Goal: Information Seeking & Learning: Learn about a topic

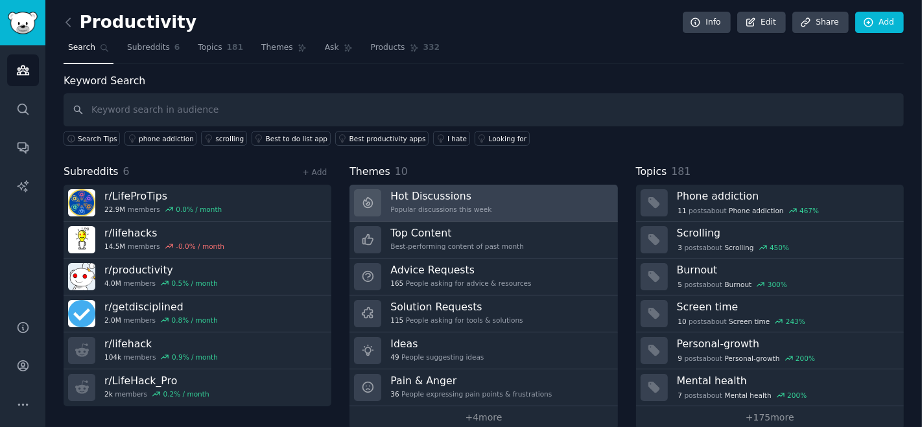
click at [454, 193] on h3 "Hot Discussions" at bounding box center [440, 196] width 101 height 14
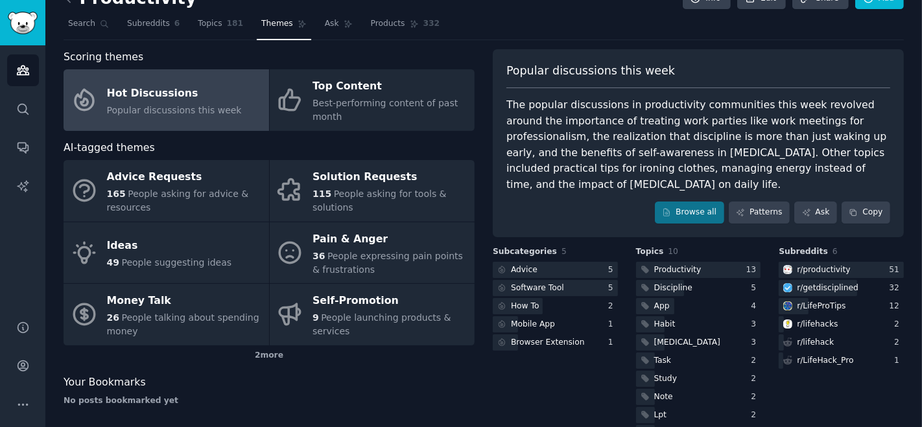
scroll to position [56, 0]
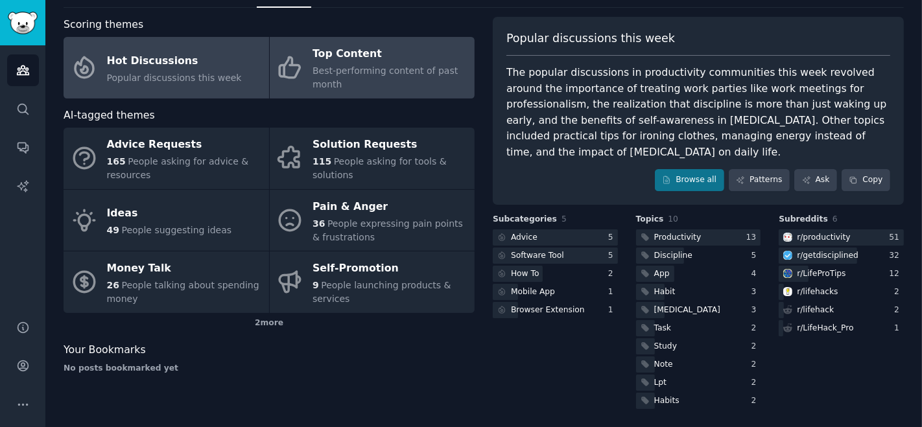
click at [382, 90] on link "Top Content Best-performing content of past month" at bounding box center [373, 68] width 206 height 62
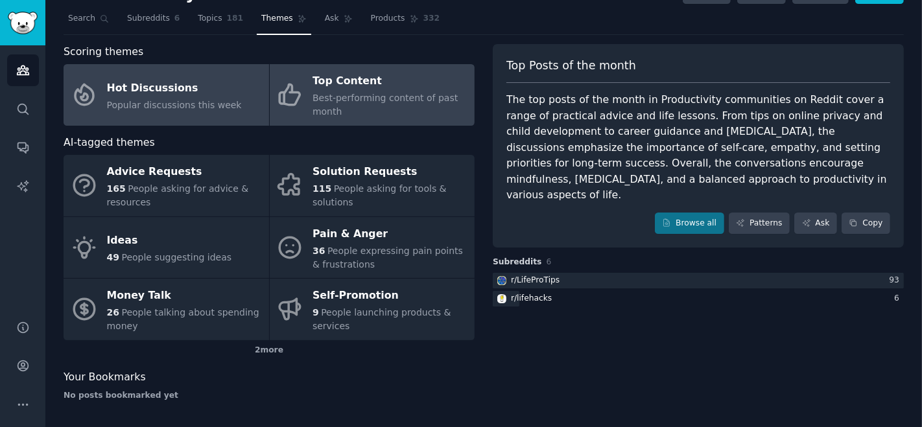
click at [172, 88] on div "Hot Discussions" at bounding box center [174, 88] width 135 height 21
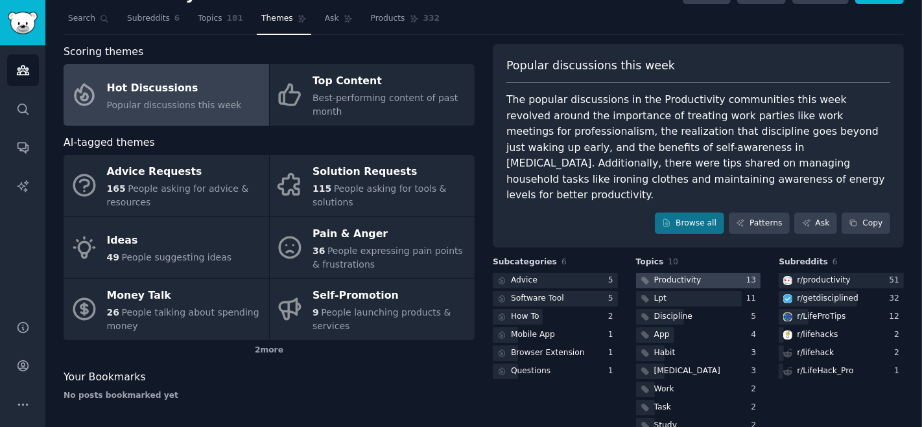
click at [684, 275] on div "Productivity" at bounding box center [677, 281] width 47 height 12
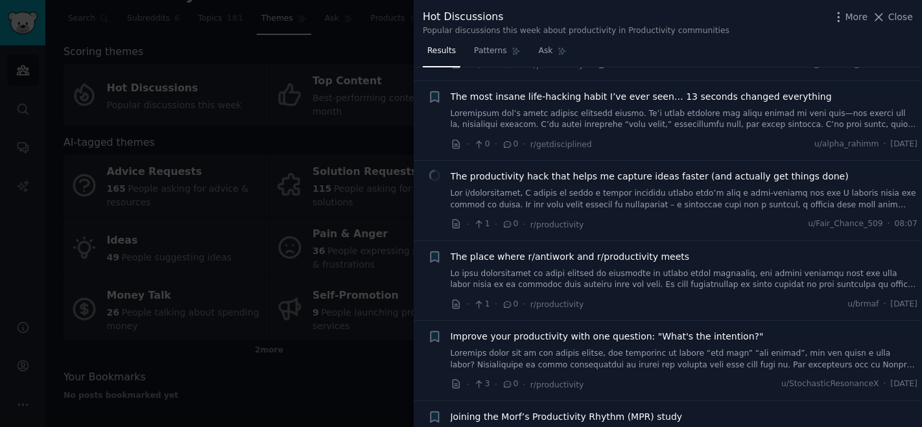
scroll to position [7398, 0]
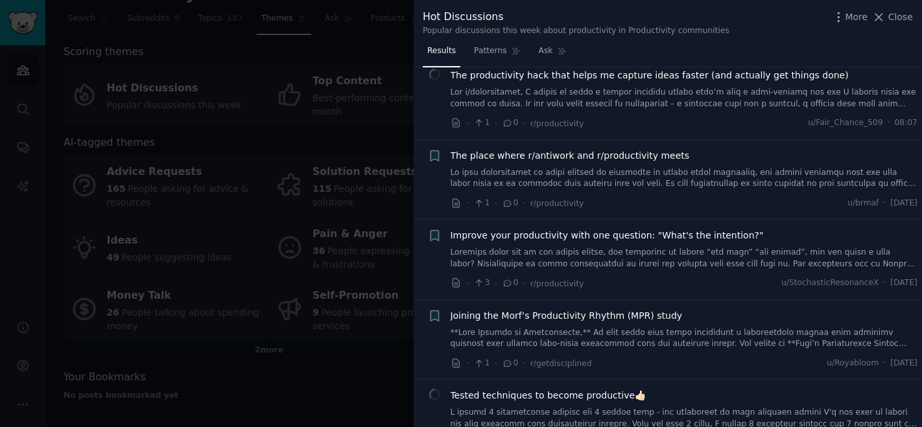
click at [324, 383] on div at bounding box center [461, 213] width 922 height 427
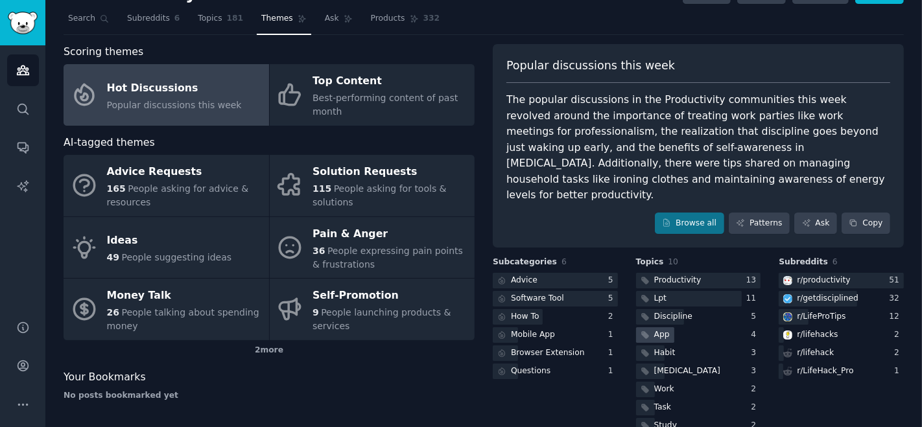
scroll to position [56, 0]
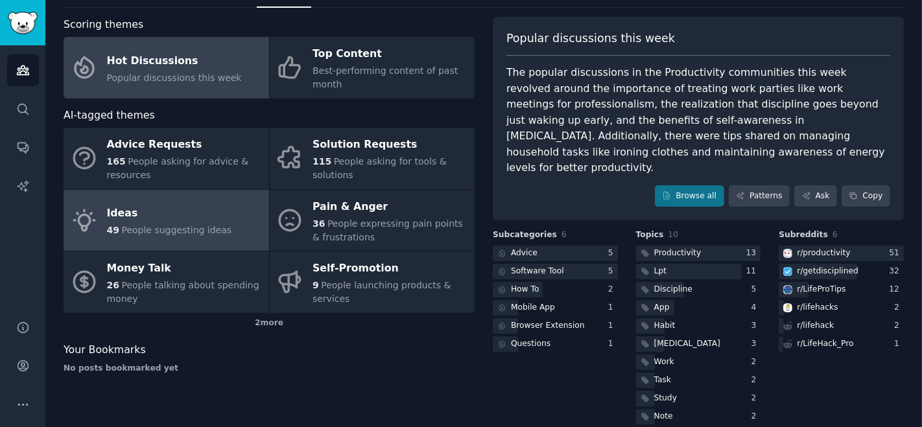
click at [173, 208] on div "Ideas" at bounding box center [169, 214] width 125 height 21
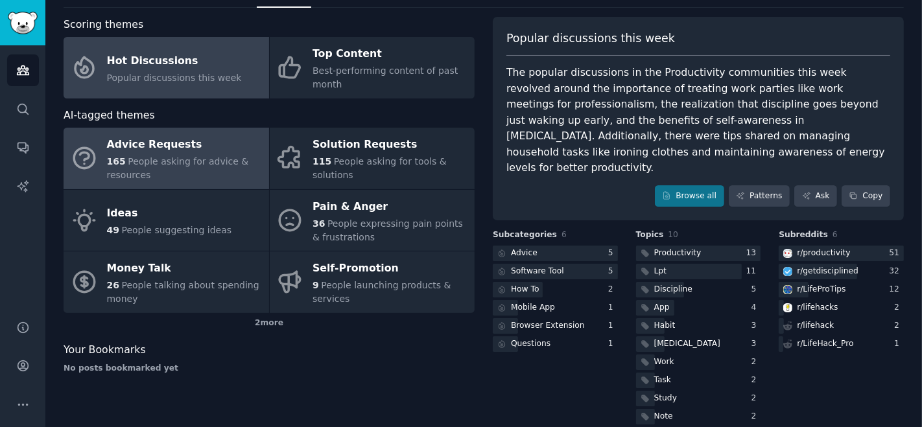
scroll to position [29, 0]
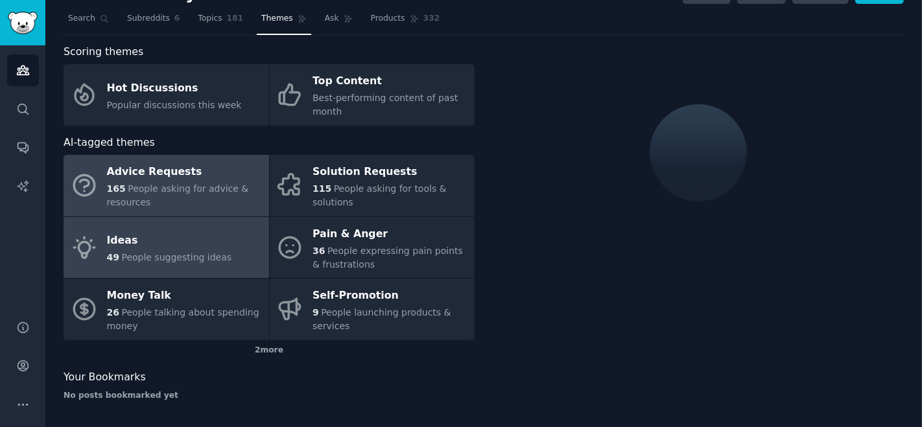
click at [200, 180] on div "Advice Requests" at bounding box center [185, 172] width 156 height 21
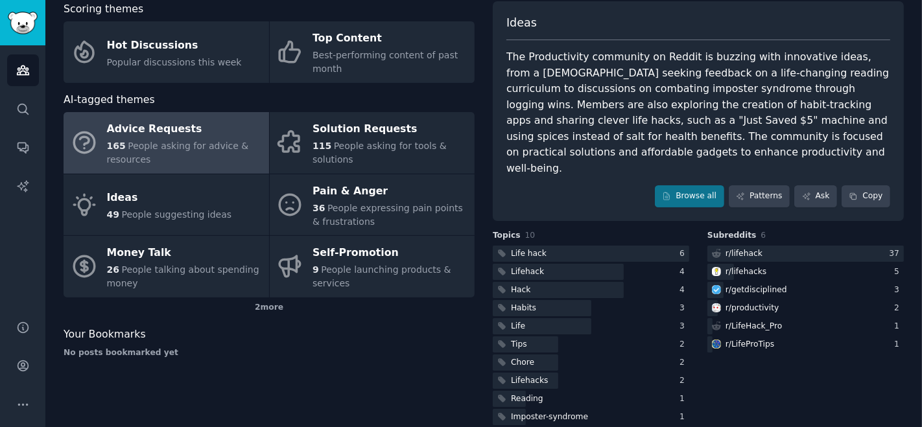
scroll to position [56, 0]
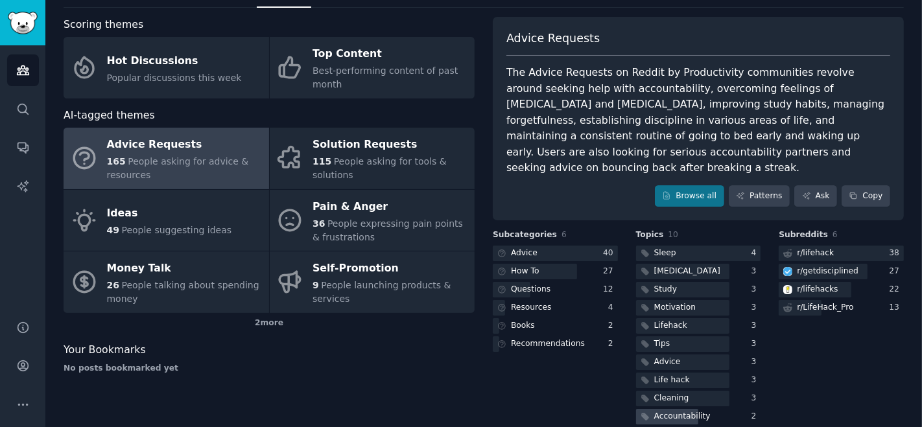
click at [684, 411] on div "Accountability" at bounding box center [682, 417] width 56 height 12
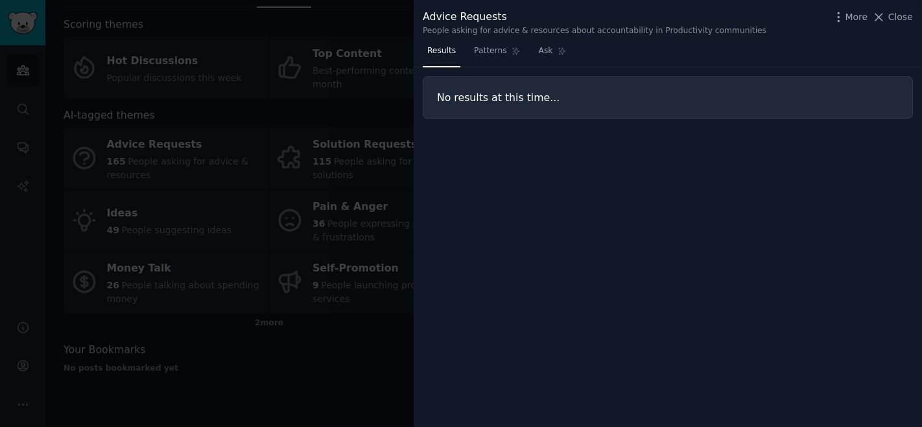
click at [472, 91] on h3 "No results at this time..." at bounding box center [668, 98] width 462 height 14
click at [387, 156] on div at bounding box center [461, 213] width 922 height 427
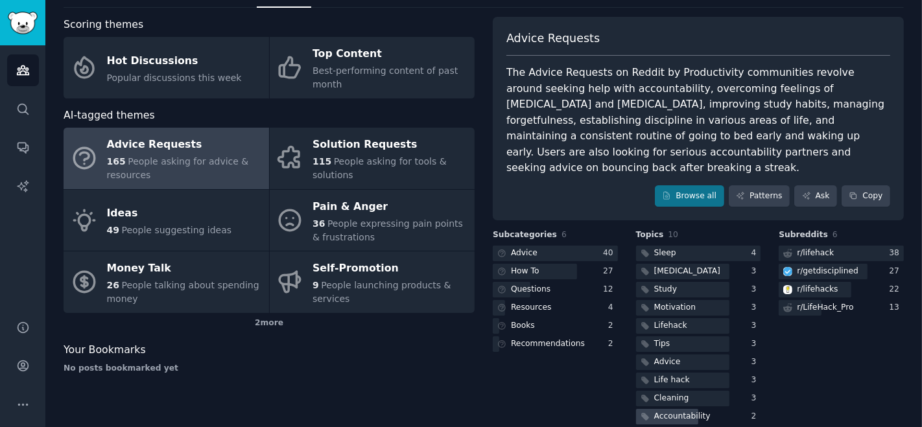
click at [676, 411] on div "Accountability" at bounding box center [682, 417] width 56 height 12
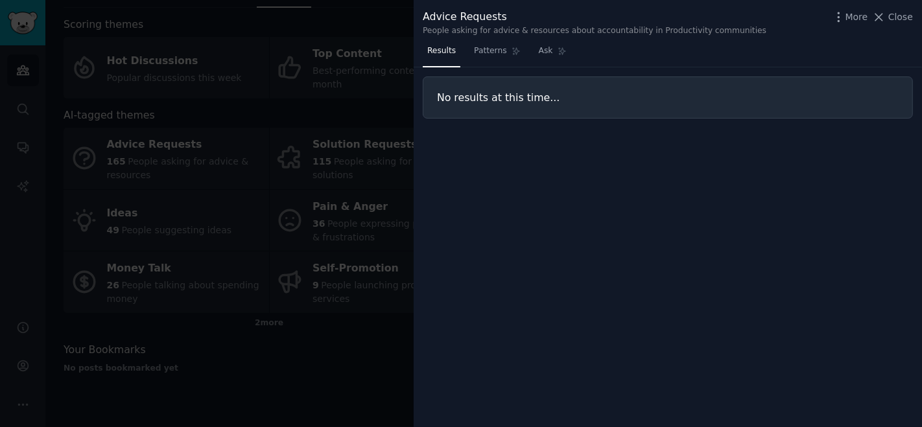
click at [363, 287] on div at bounding box center [461, 213] width 922 height 427
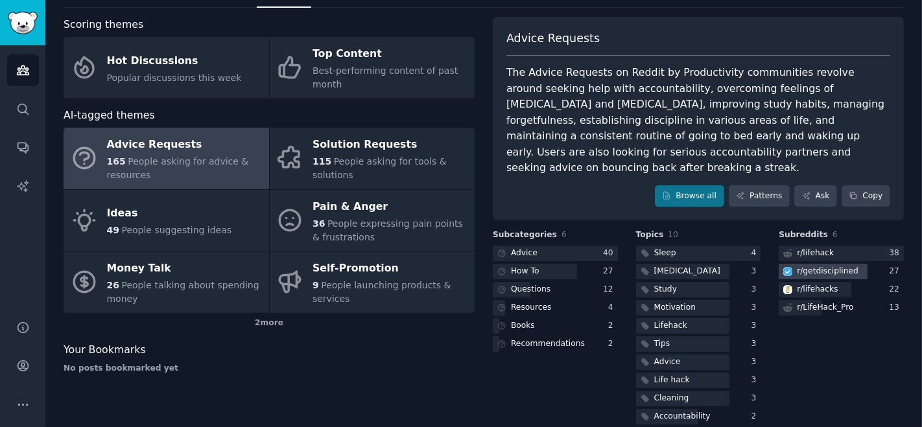
click at [813, 266] on div "r/ getdisciplined" at bounding box center [828, 272] width 62 height 12
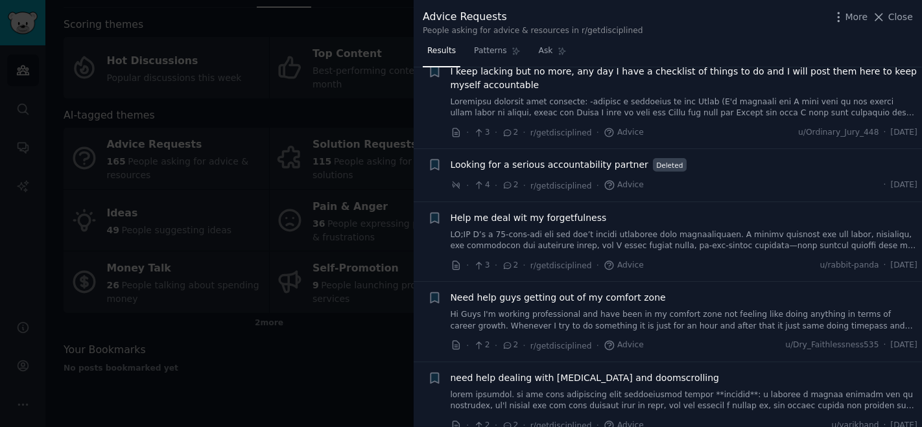
scroll to position [1410, 0]
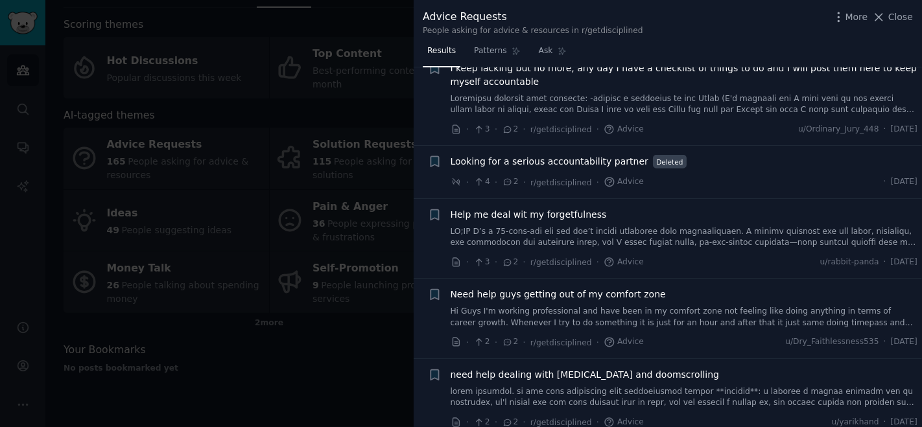
click at [349, 337] on div at bounding box center [461, 213] width 922 height 427
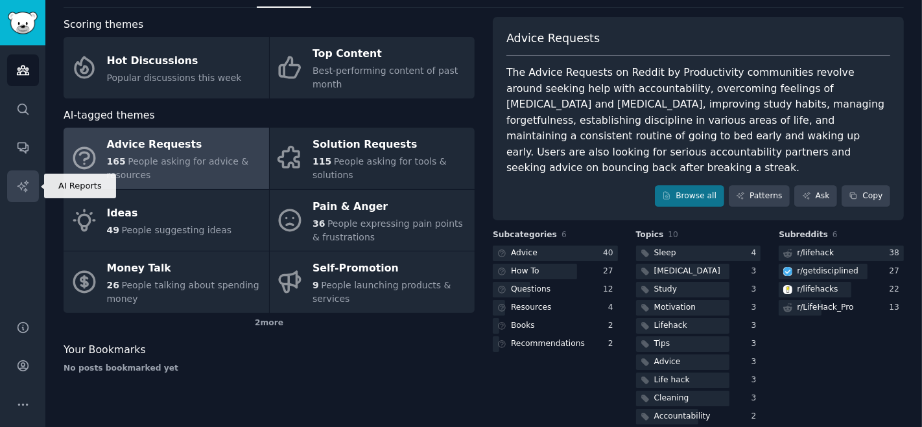
click at [25, 190] on icon "Sidebar" at bounding box center [22, 185] width 11 height 11
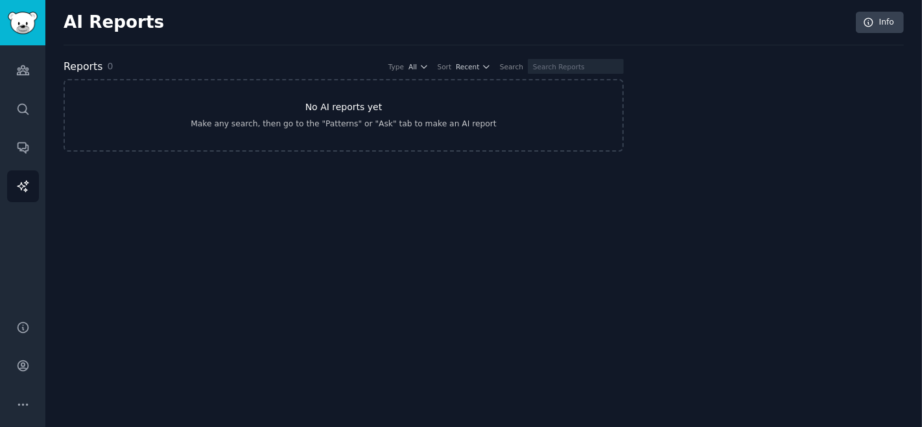
click at [372, 126] on div "Make any search, then go to the "Patterns" or "Ask" tab to make an AI report" at bounding box center [343, 125] width 305 height 12
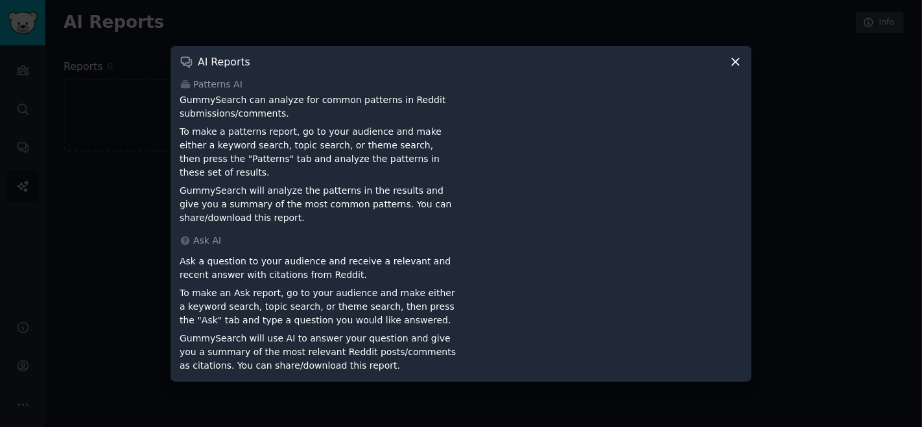
drag, startPoint x: 729, startPoint y: 64, endPoint x: 755, endPoint y: 78, distance: 29.9
click at [755, 78] on div at bounding box center [461, 213] width 922 height 427
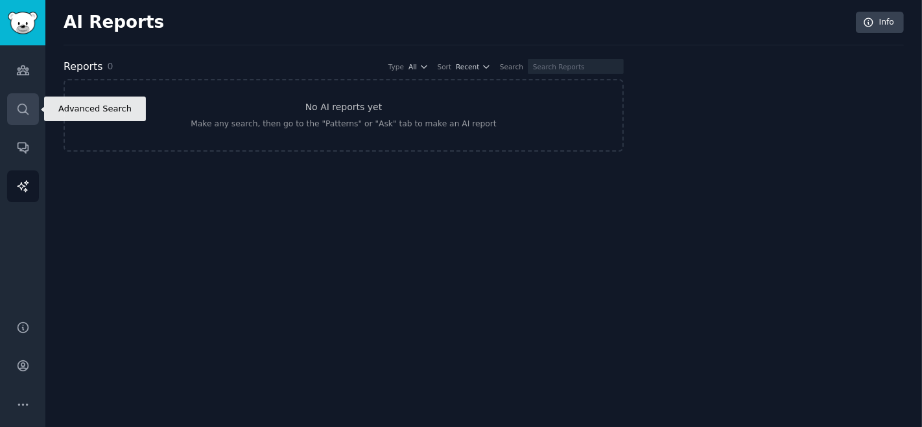
click at [7, 110] on link "Search" at bounding box center [23, 109] width 32 height 32
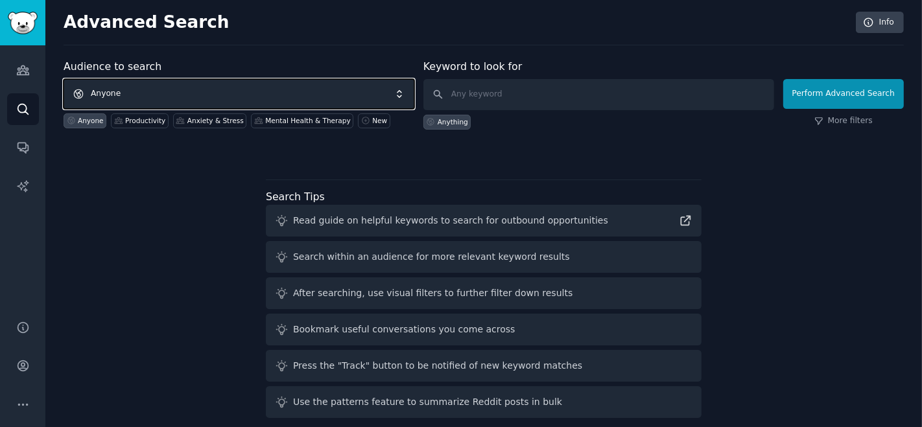
click at [232, 85] on span "Anyone" at bounding box center [239, 94] width 351 height 30
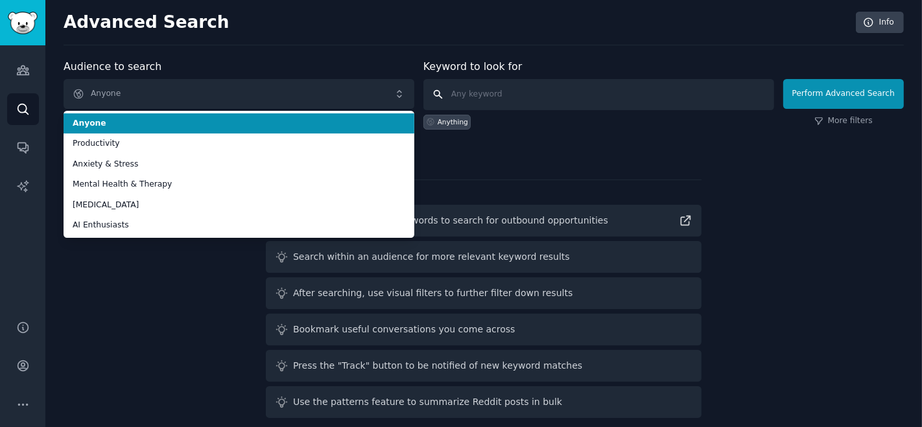
click at [471, 80] on input "text" at bounding box center [598, 94] width 351 height 31
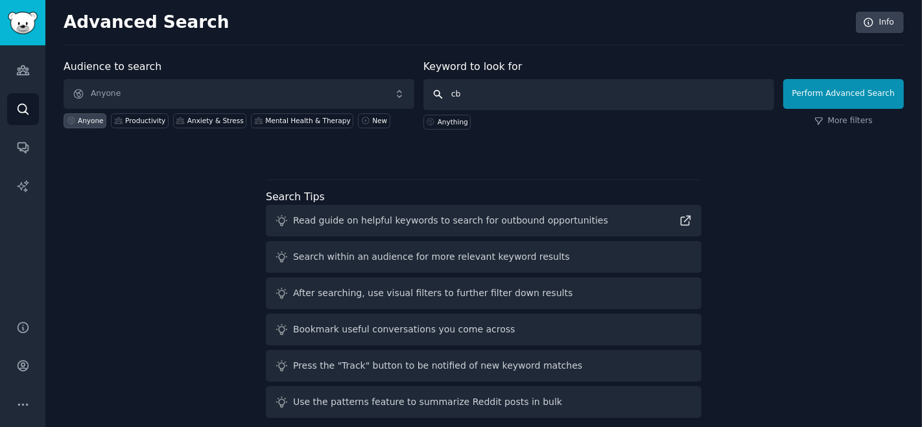
type input "cbt"
click button "Perform Advanced Search" at bounding box center [843, 94] width 121 height 30
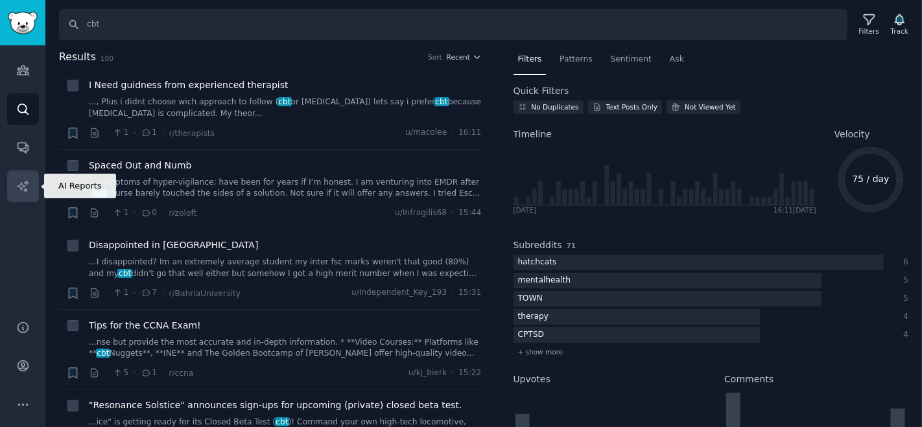
click at [30, 188] on link "AI Reports" at bounding box center [23, 187] width 32 height 32
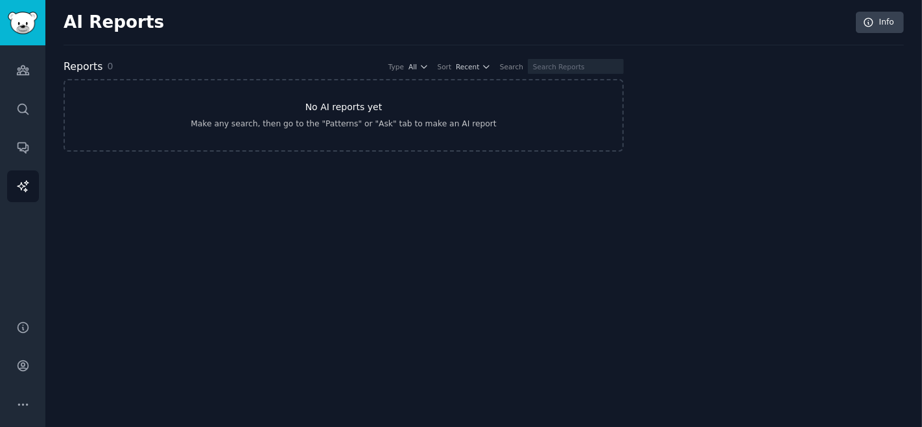
click at [272, 107] on link "No AI reports yet Make any search, then go to the "Patterns" or "Ask" tab to ma…" at bounding box center [344, 115] width 560 height 73
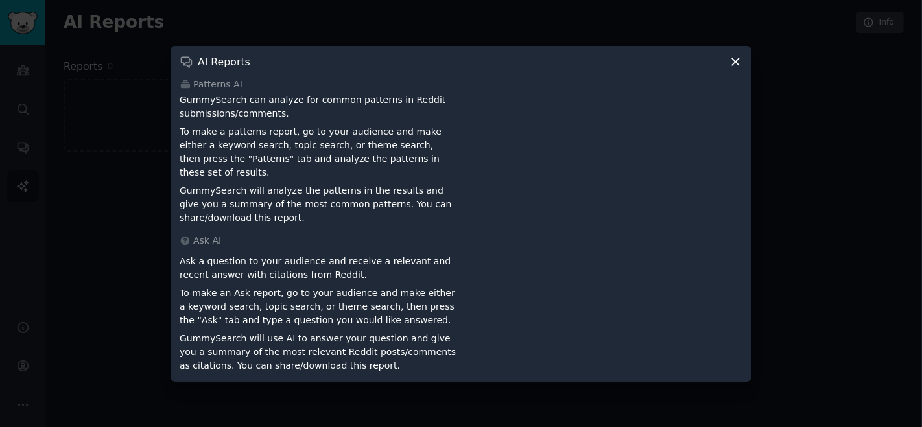
click at [735, 65] on icon at bounding box center [735, 61] width 7 height 7
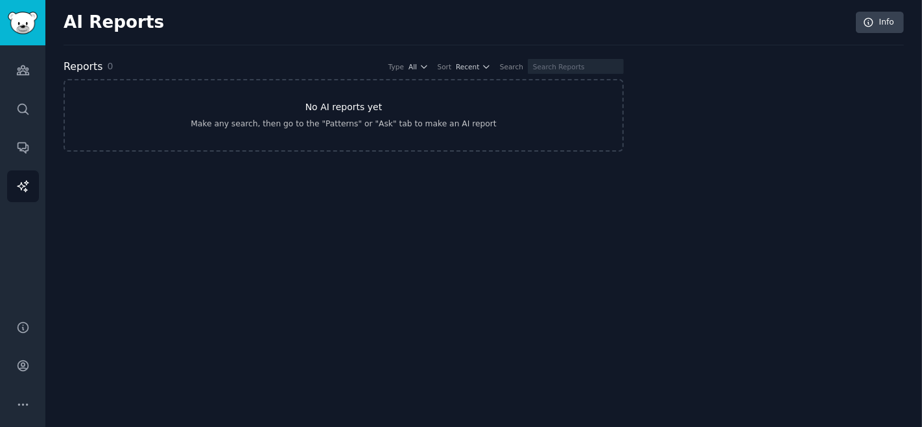
click at [524, 99] on link "No AI reports yet Make any search, then go to the "Patterns" or "Ask" tab to ma…" at bounding box center [344, 115] width 560 height 73
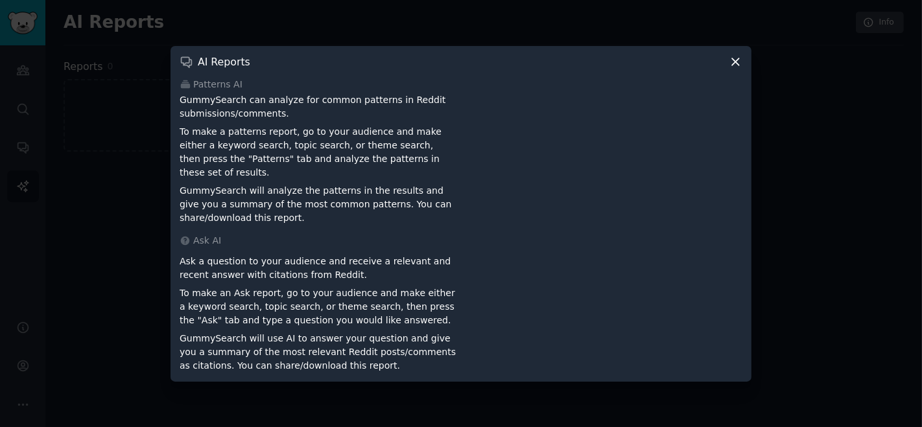
click at [66, 276] on div at bounding box center [461, 213] width 922 height 427
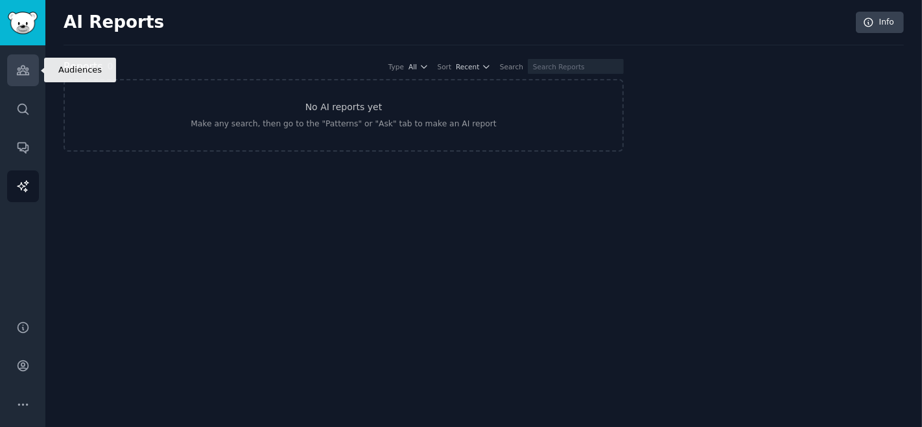
click at [22, 69] on icon "Sidebar" at bounding box center [23, 71] width 14 height 14
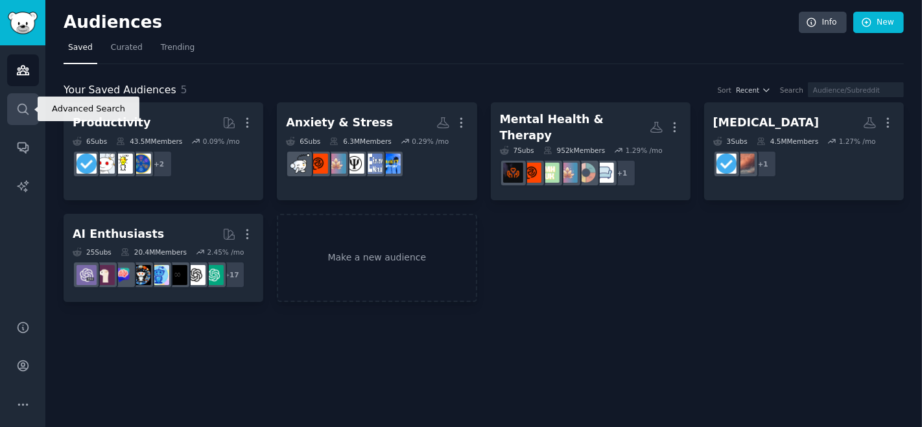
click at [12, 119] on link "Search" at bounding box center [23, 109] width 32 height 32
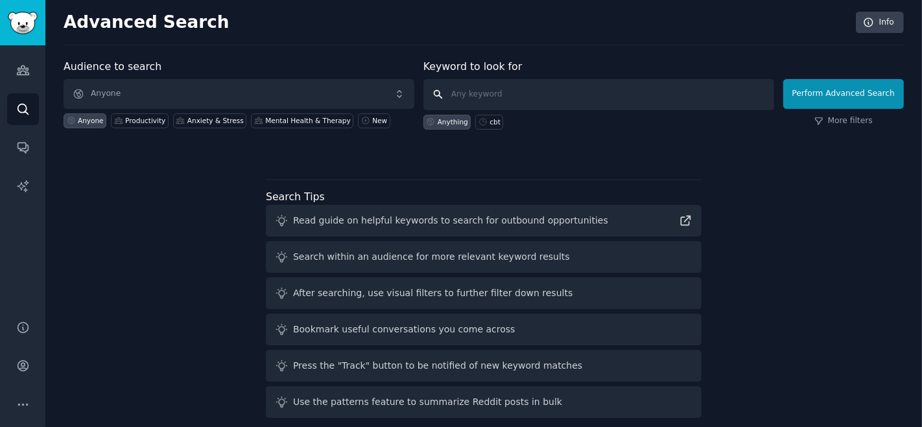
click at [468, 83] on input "text" at bounding box center [598, 94] width 351 height 31
type input "cbt"
click at [494, 128] on div "Audience to search Anyone Anyone Productivity Anxiety & Stress Mental Health & …" at bounding box center [484, 108] width 840 height 98
click at [493, 123] on div "cbt" at bounding box center [495, 121] width 11 height 9
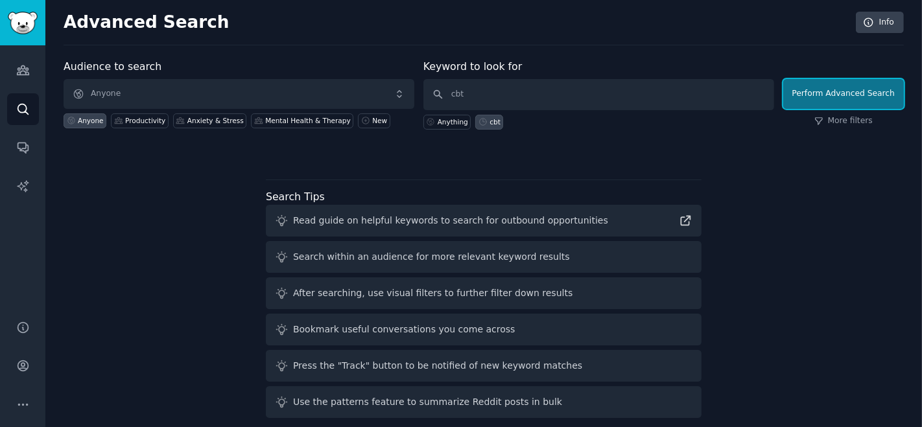
click at [854, 95] on button "Perform Advanced Search" at bounding box center [843, 94] width 121 height 30
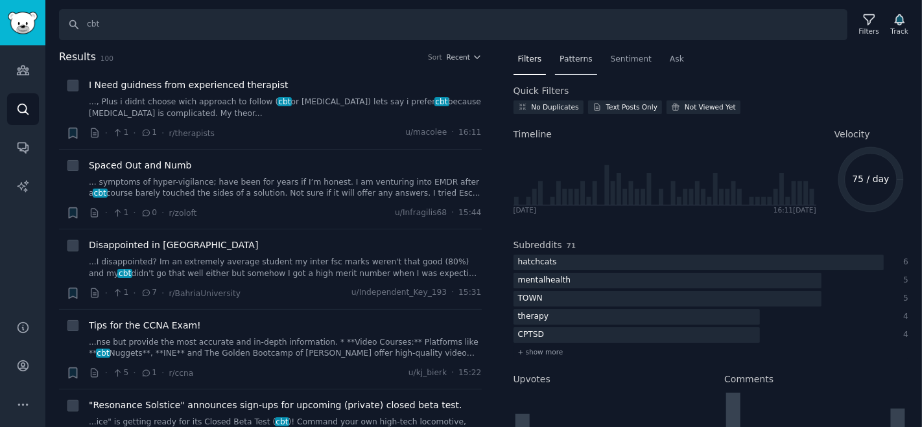
click at [580, 64] on span "Patterns" at bounding box center [576, 60] width 32 height 12
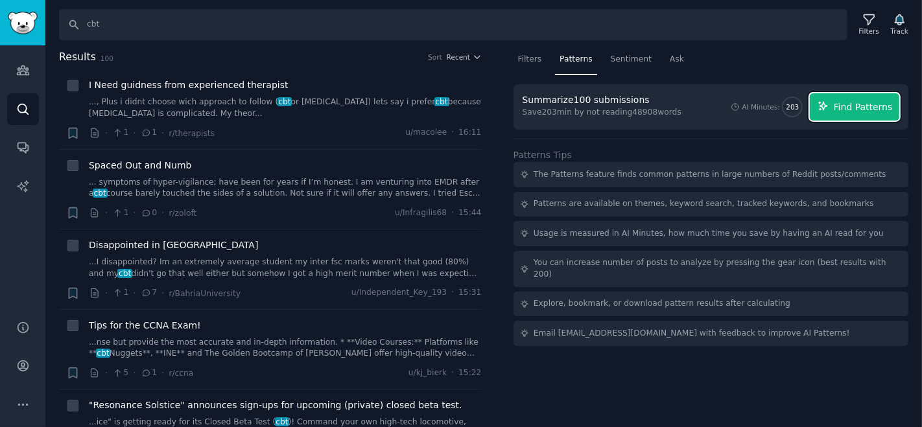
click at [868, 101] on span "Find Patterns" at bounding box center [863, 108] width 59 height 14
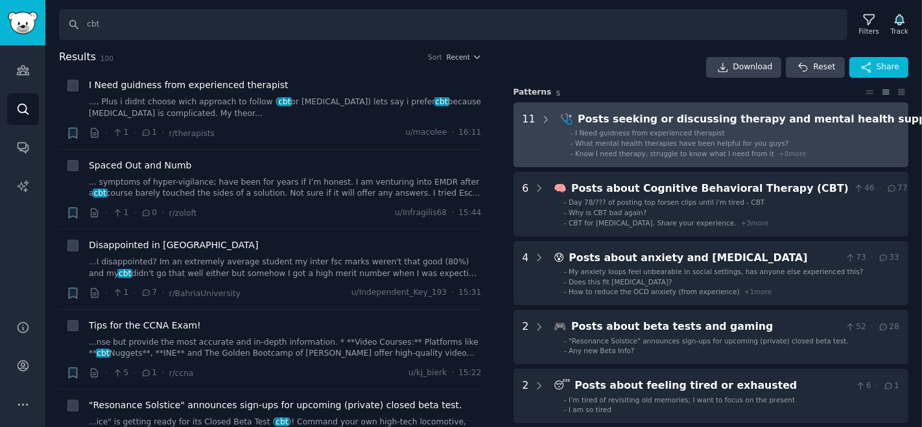
scroll to position [27, 1]
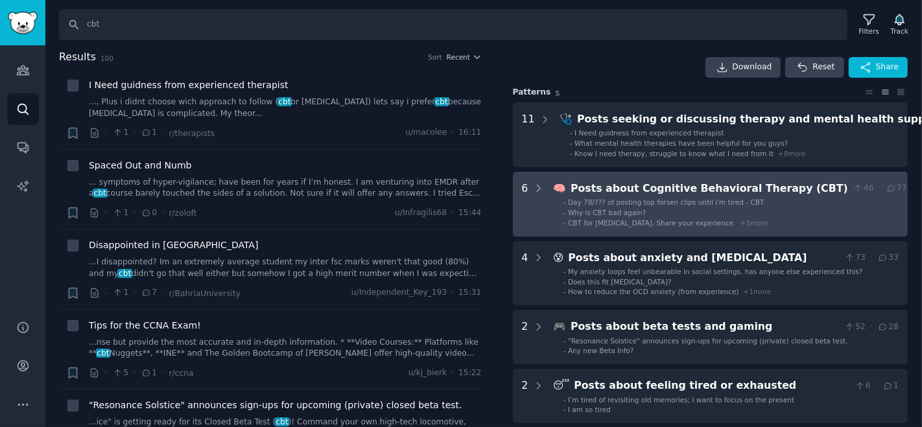
click at [693, 184] on div "Posts about Cognitive Behavioral Therapy (CBT)" at bounding box center [710, 189] width 278 height 16
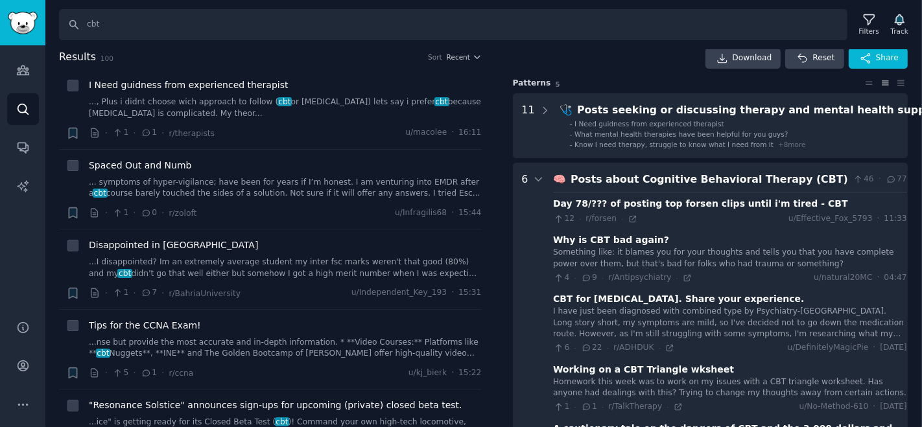
scroll to position [35, 1]
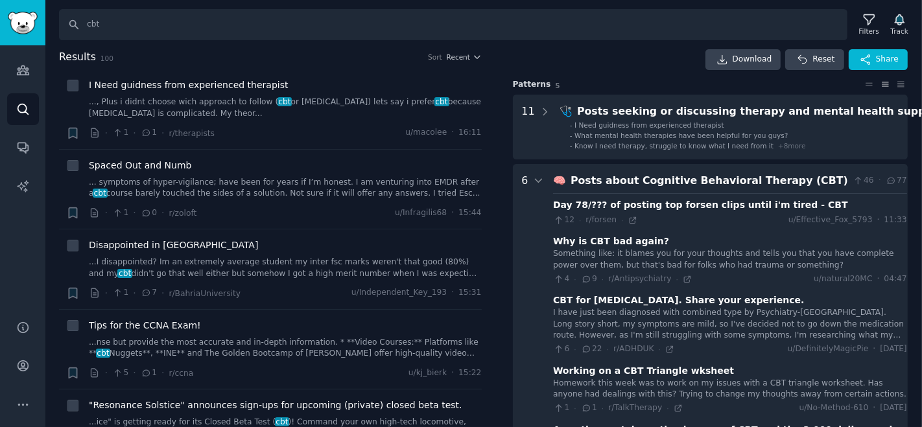
click at [621, 201] on div "Day 78/??? of posting top forsen clips until i'm tired - CBT" at bounding box center [700, 205] width 295 height 14
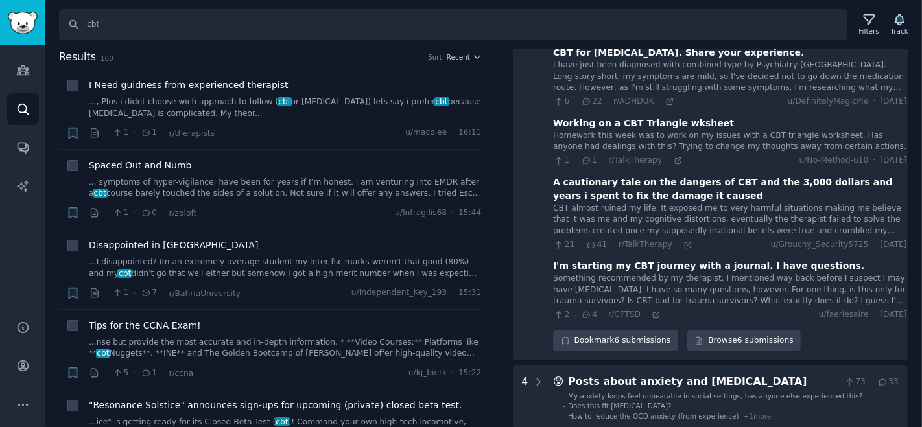
scroll to position [281, 1]
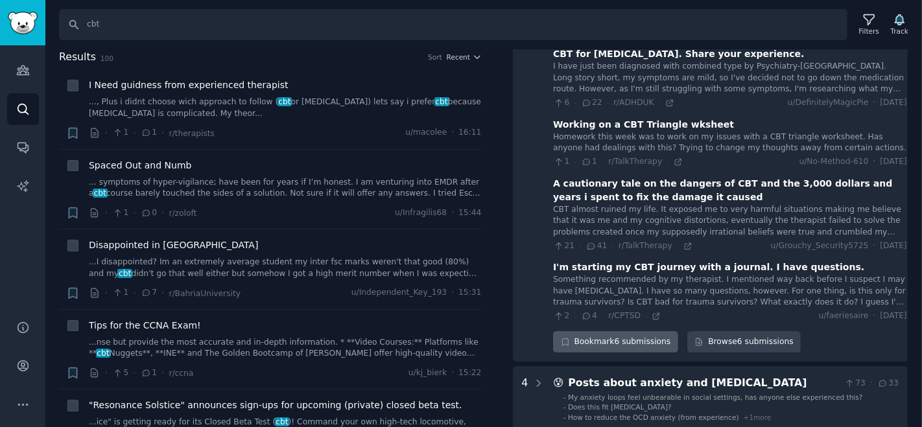
click at [617, 336] on div "Bookmark 6 submissions" at bounding box center [615, 342] width 125 height 22
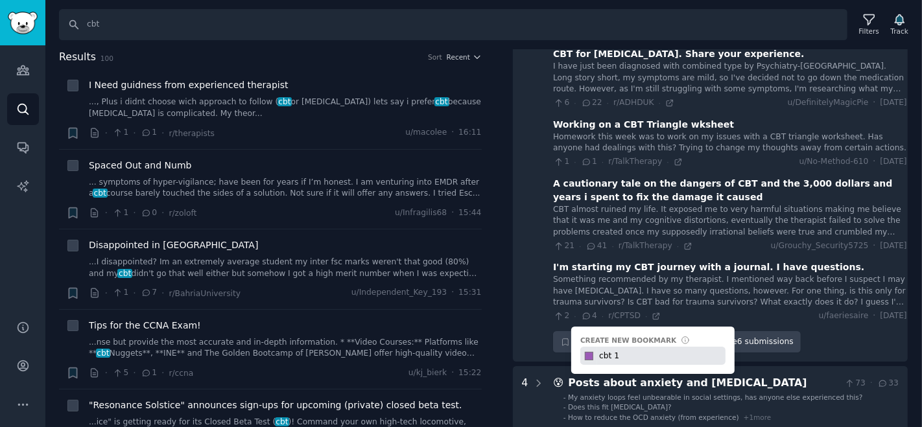
type input "cbt 1"
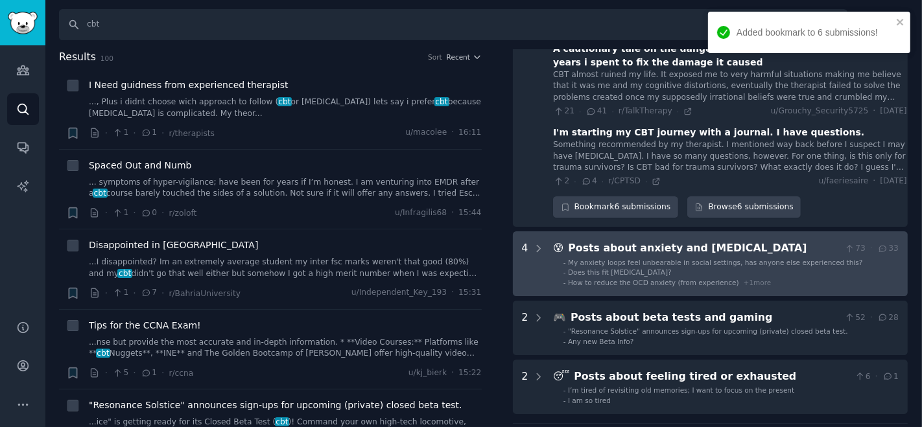
scroll to position [417, 1]
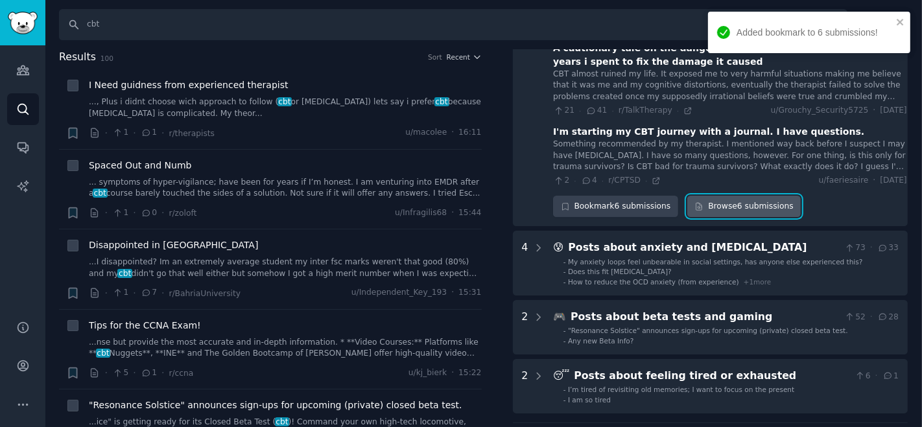
click at [735, 199] on link "Browse 6 submissions" at bounding box center [743, 207] width 113 height 22
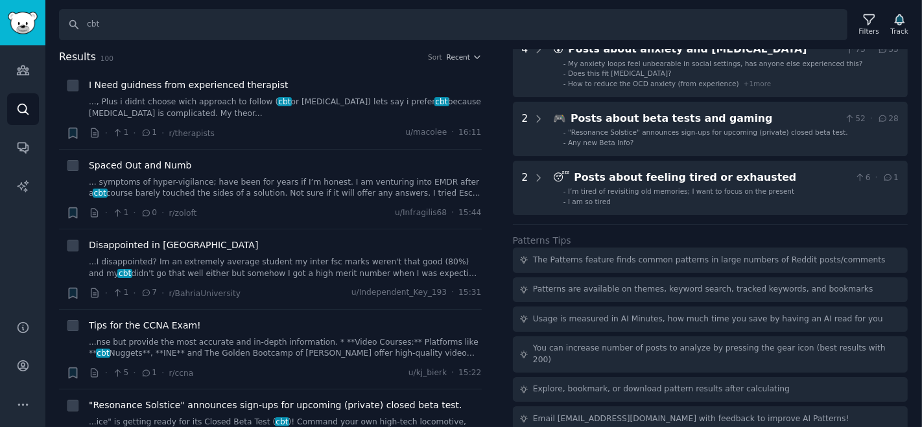
scroll to position [617, 1]
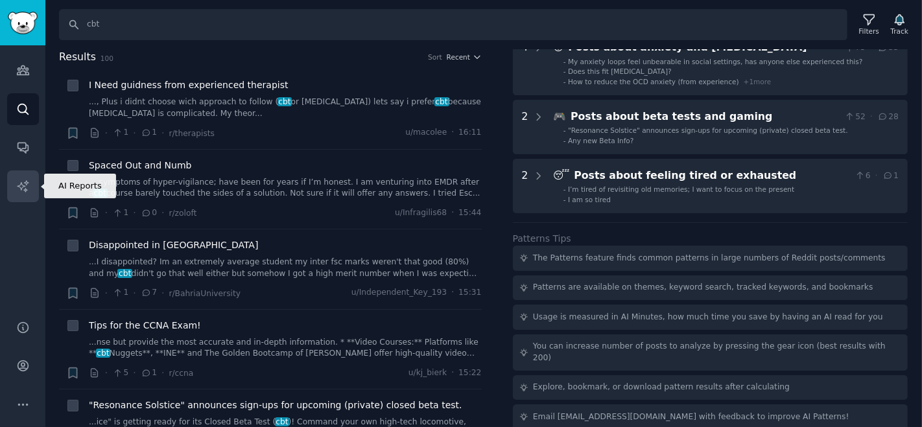
click at [12, 187] on link "AI Reports" at bounding box center [23, 187] width 32 height 32
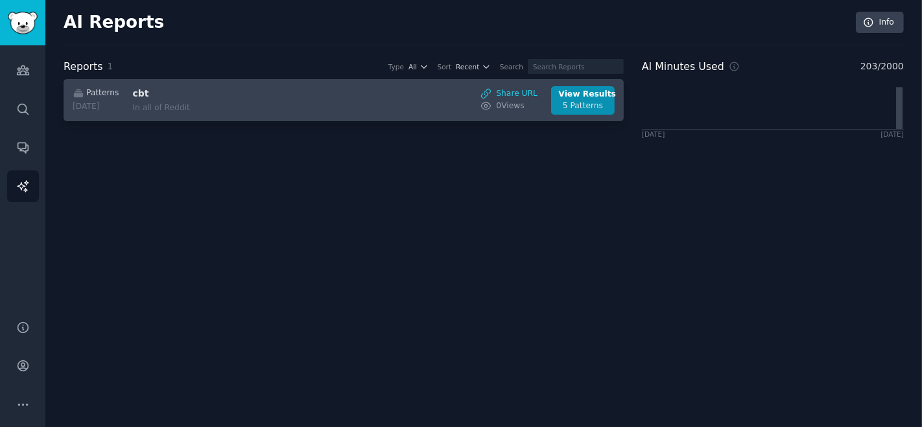
click at [367, 106] on div "Patterns [DATE] cbt In all of Reddit Share URL 0 View s View Results 5 Patterns" at bounding box center [344, 100] width 547 height 29
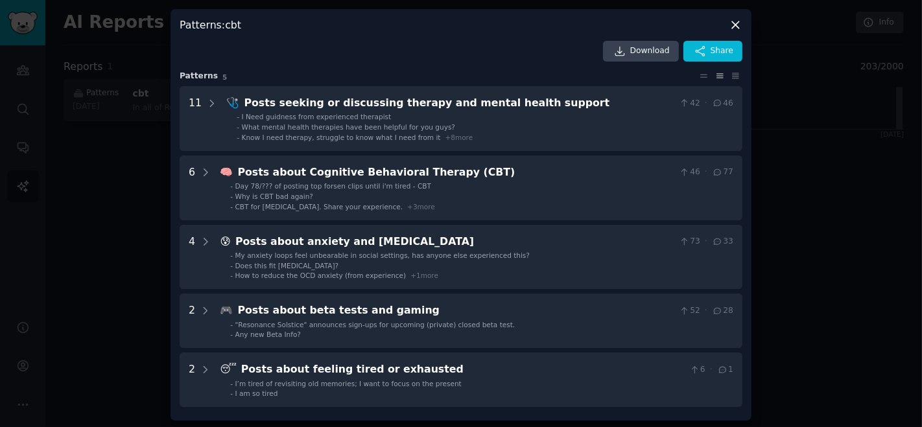
scroll to position [1, 0]
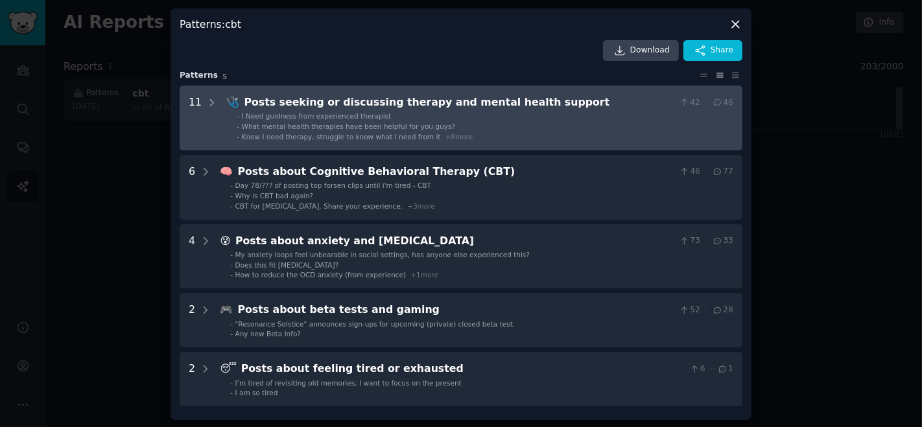
click at [371, 104] on div "Posts seeking or discussing therapy and mental health support" at bounding box center [459, 103] width 430 height 16
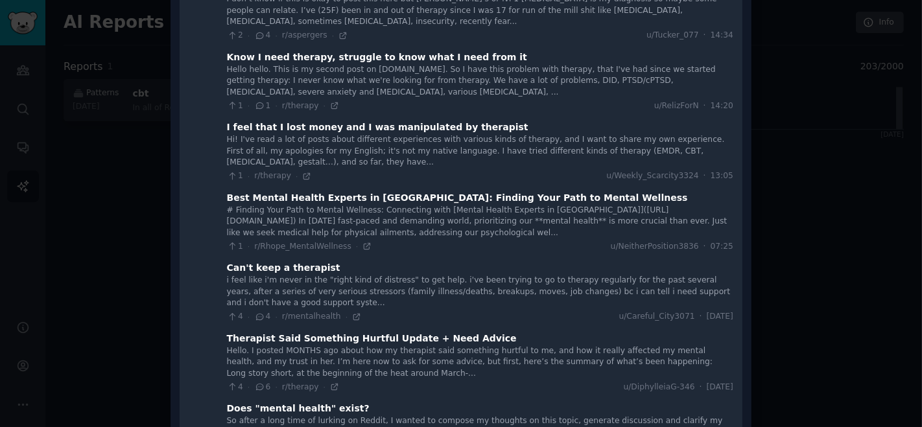
scroll to position [0, 0]
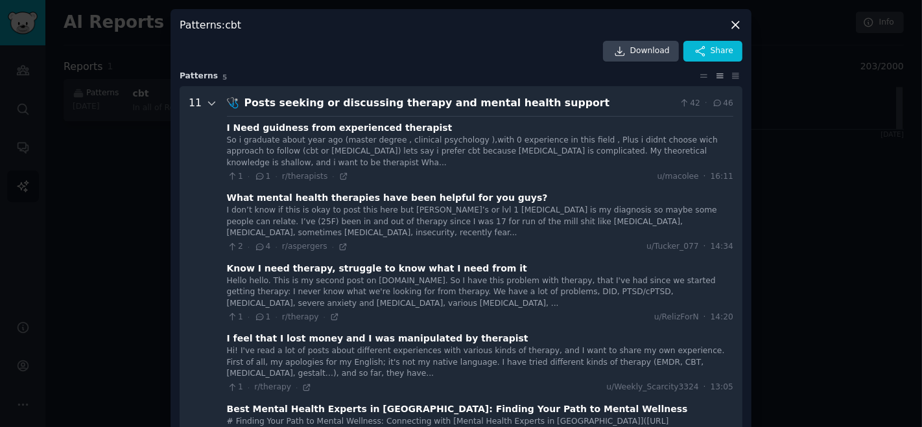
click at [211, 107] on icon at bounding box center [212, 104] width 12 height 12
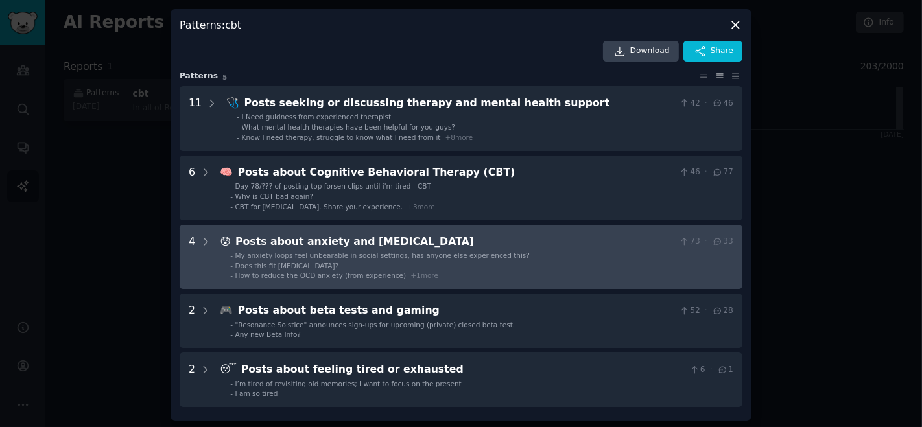
click at [435, 268] on li "- Does this fit [MEDICAL_DATA]?" at bounding box center [481, 265] width 503 height 9
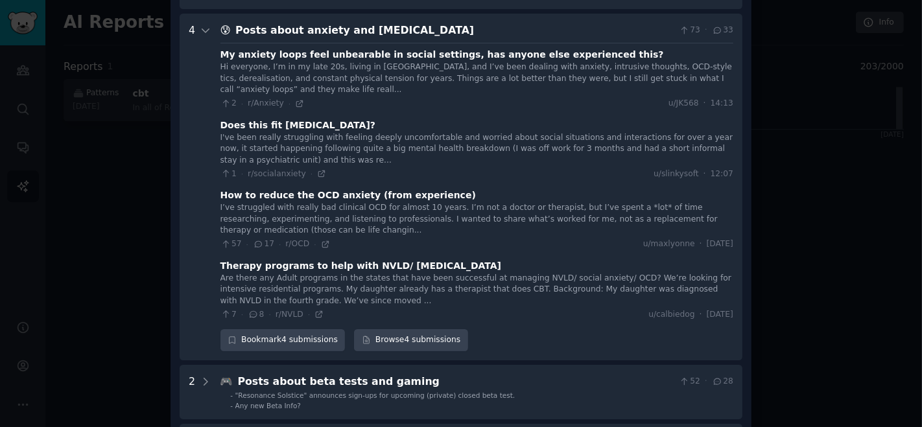
scroll to position [224, 0]
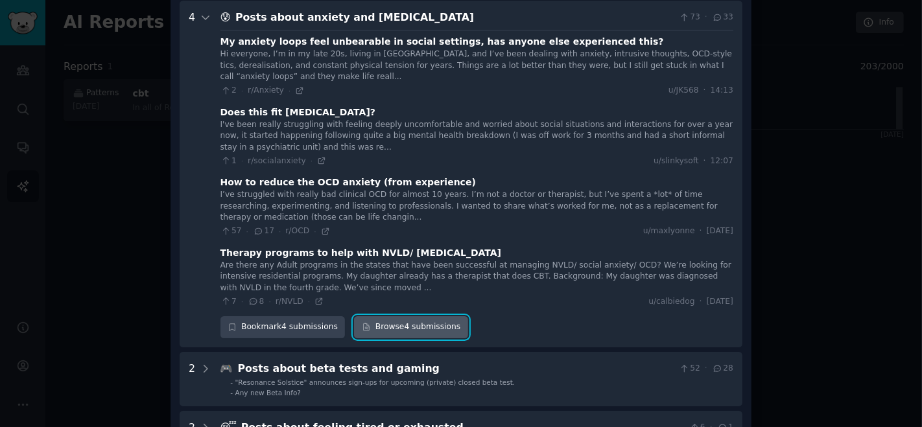
click at [411, 316] on link "Browse 4 submissions" at bounding box center [410, 327] width 113 height 22
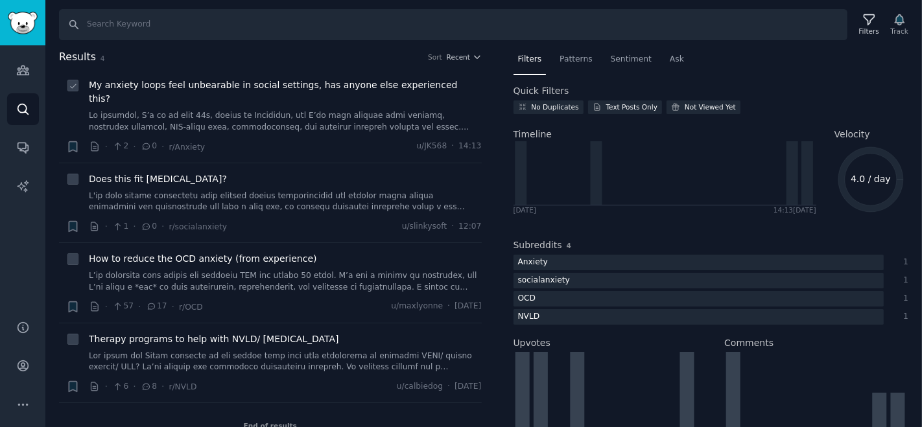
click at [431, 120] on div "My anxiety loops feel unbearable in social settings, has anyone else experience…" at bounding box center [285, 115] width 393 height 75
click at [412, 115] on link at bounding box center [285, 121] width 393 height 23
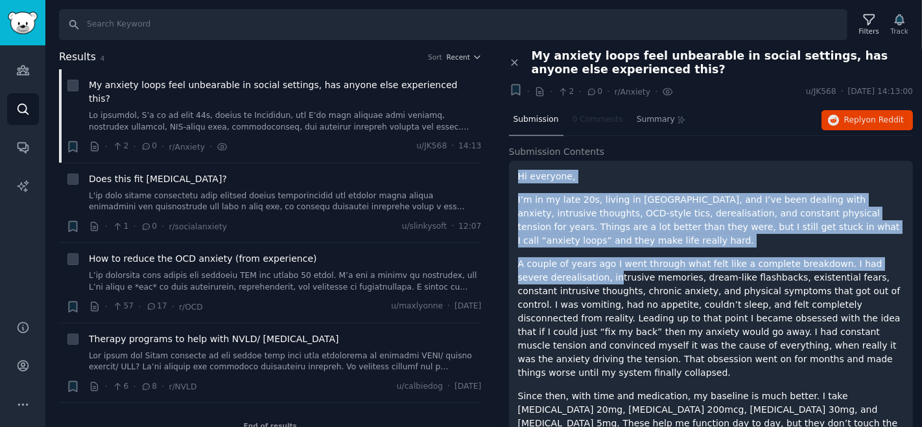
drag, startPoint x: 517, startPoint y: 173, endPoint x: 584, endPoint y: 273, distance: 120.7
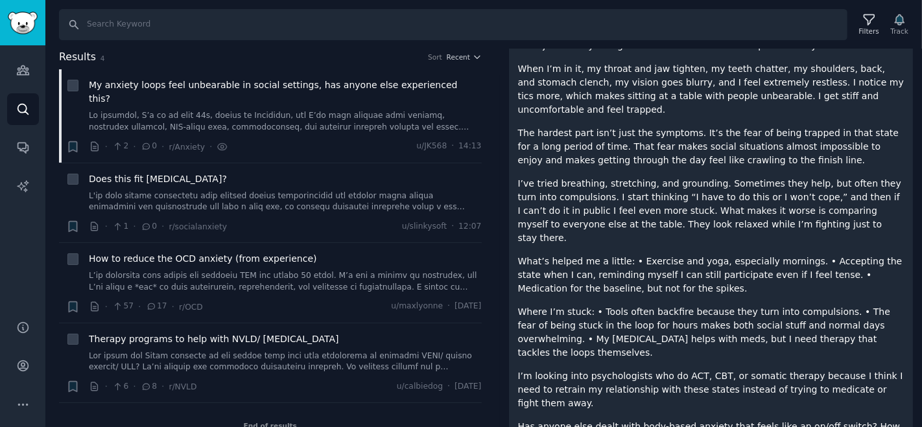
scroll to position [446, 0]
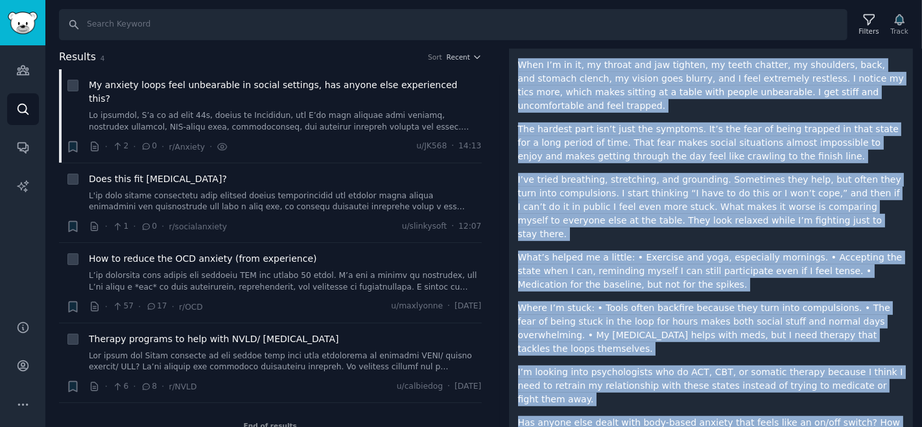
copy div "Hi everyone, I’m in my late 20s, living in Australia, and I’ve been dealing wit…"
